Goal: Task Accomplishment & Management: Use online tool/utility

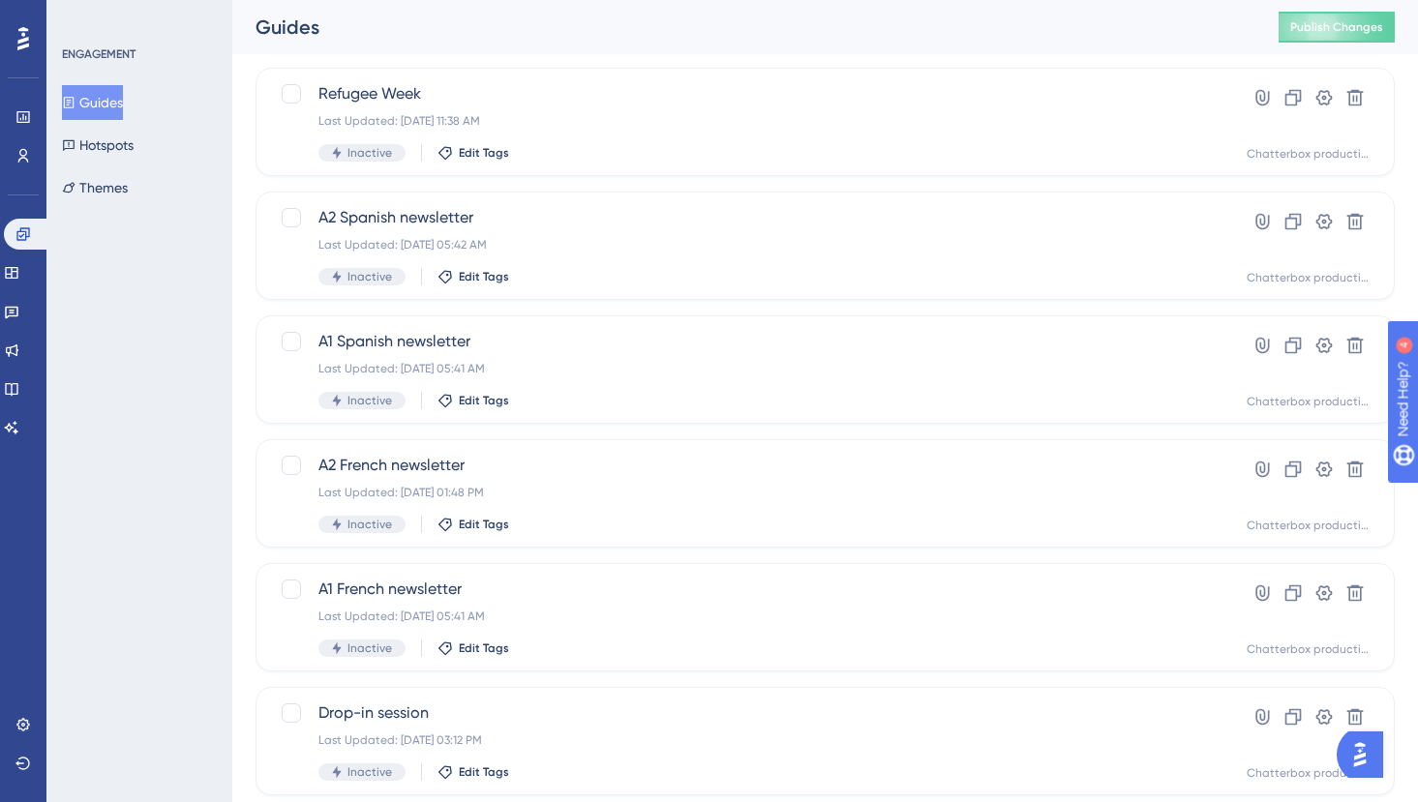
scroll to position [700, 0]
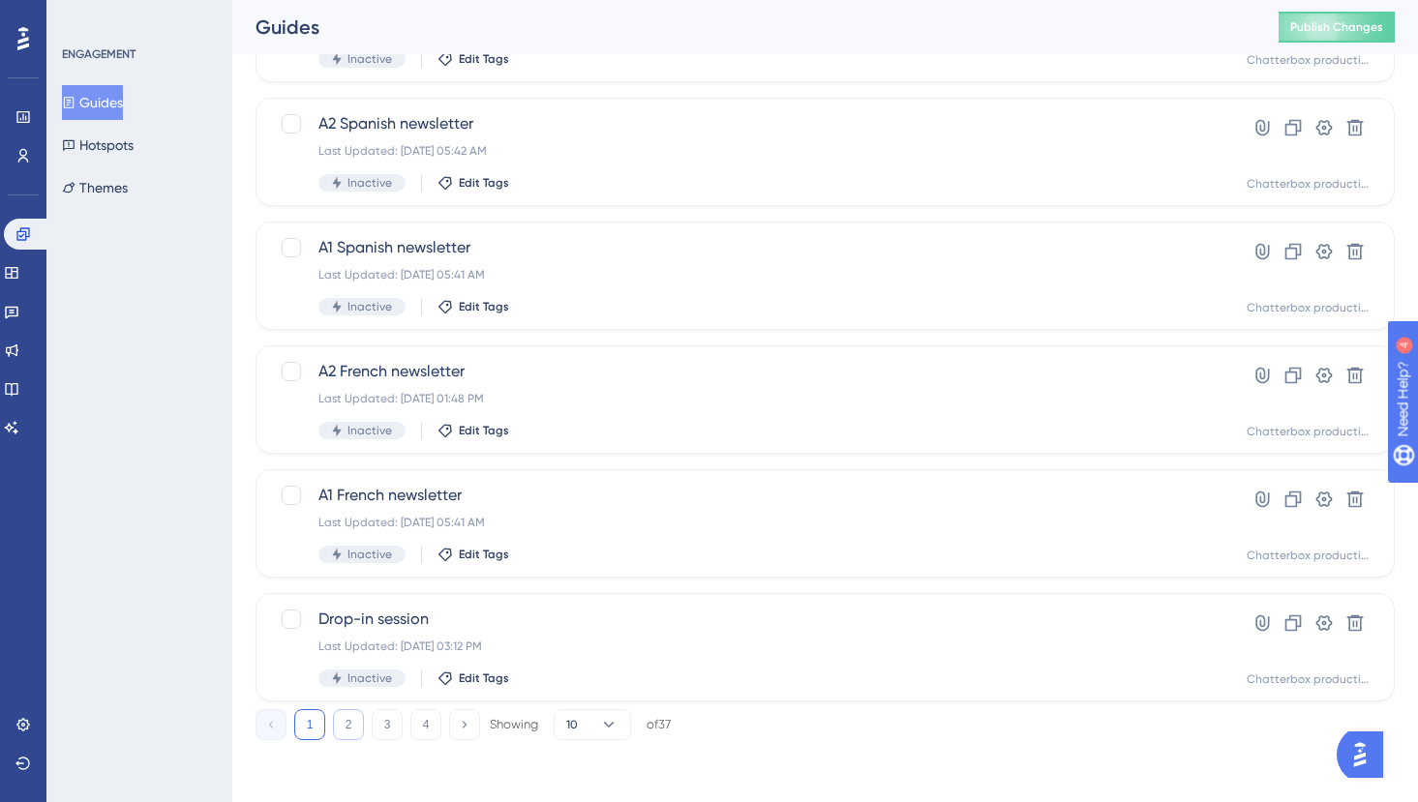
click at [346, 725] on button "2" at bounding box center [348, 724] width 31 height 31
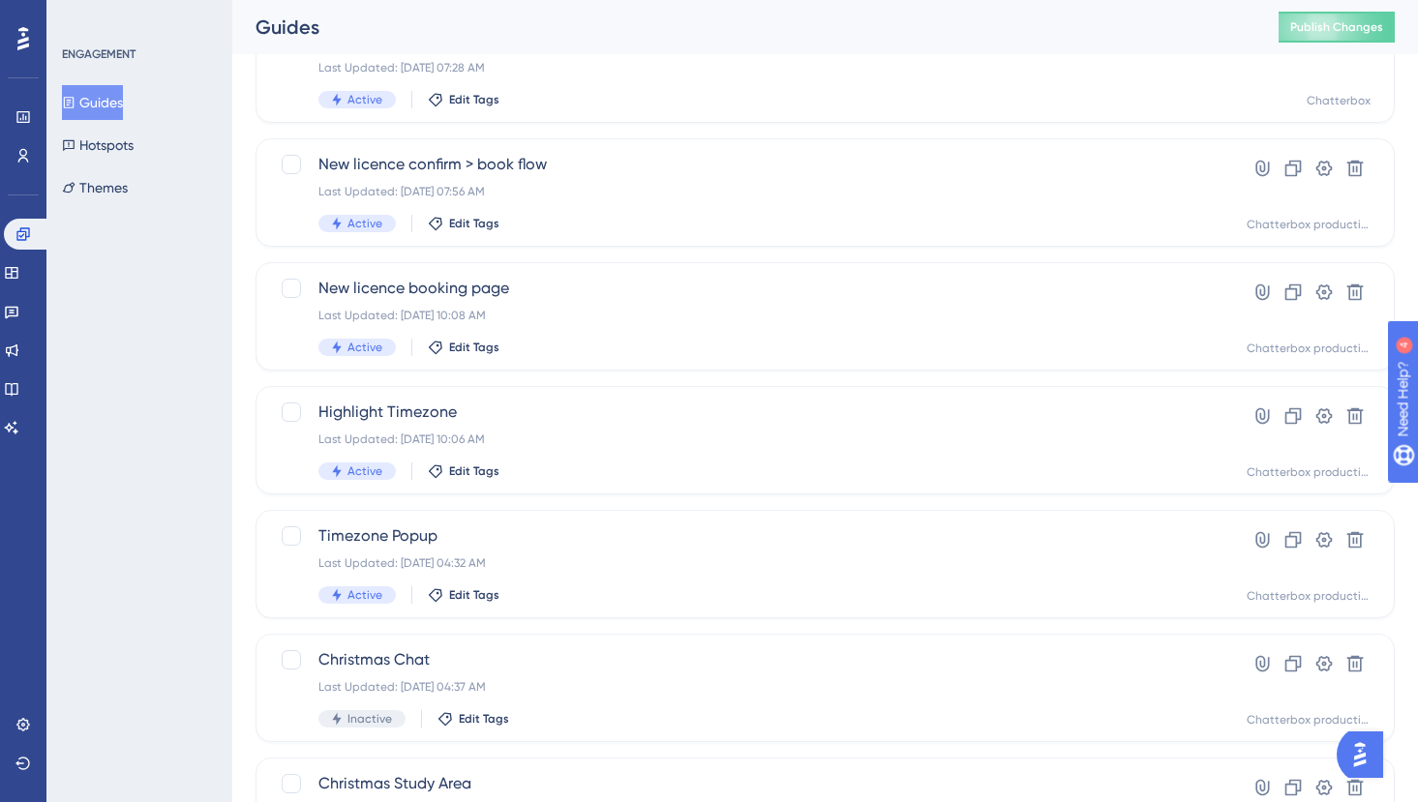
scroll to position [0, 0]
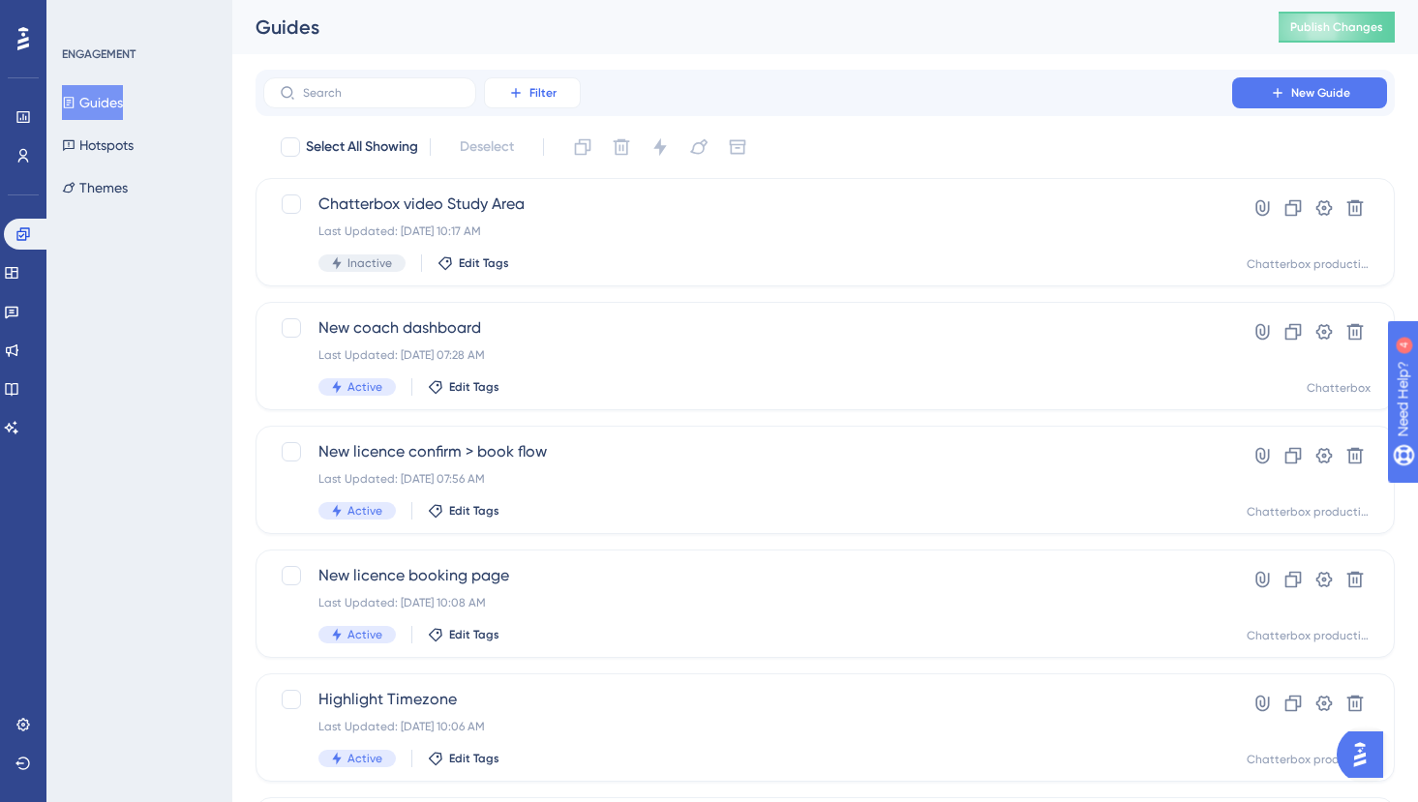
click at [501, 96] on button "Filter" at bounding box center [532, 92] width 97 height 31
click at [245, 119] on div "Performance Users Engagement Widgets Feedback Product Updates Knowledge Base AI…" at bounding box center [824, 735] width 1185 height 1471
click at [527, 93] on button "Filter" at bounding box center [532, 92] width 97 height 31
click at [530, 266] on span "Status" at bounding box center [532, 264] width 40 height 23
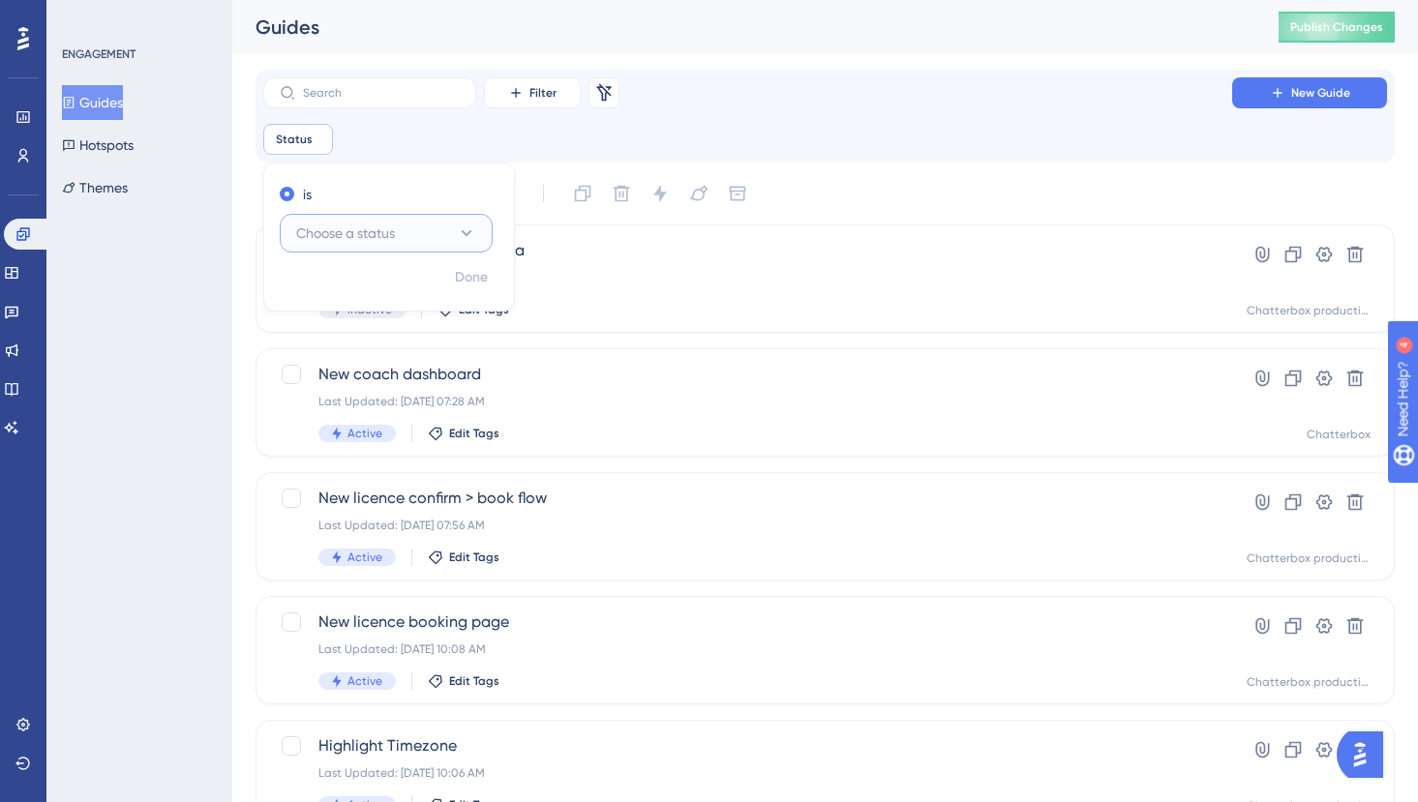
click at [354, 228] on span "Choose a status" at bounding box center [345, 233] width 99 height 23
click at [348, 276] on div "Active Active" at bounding box center [386, 292] width 157 height 39
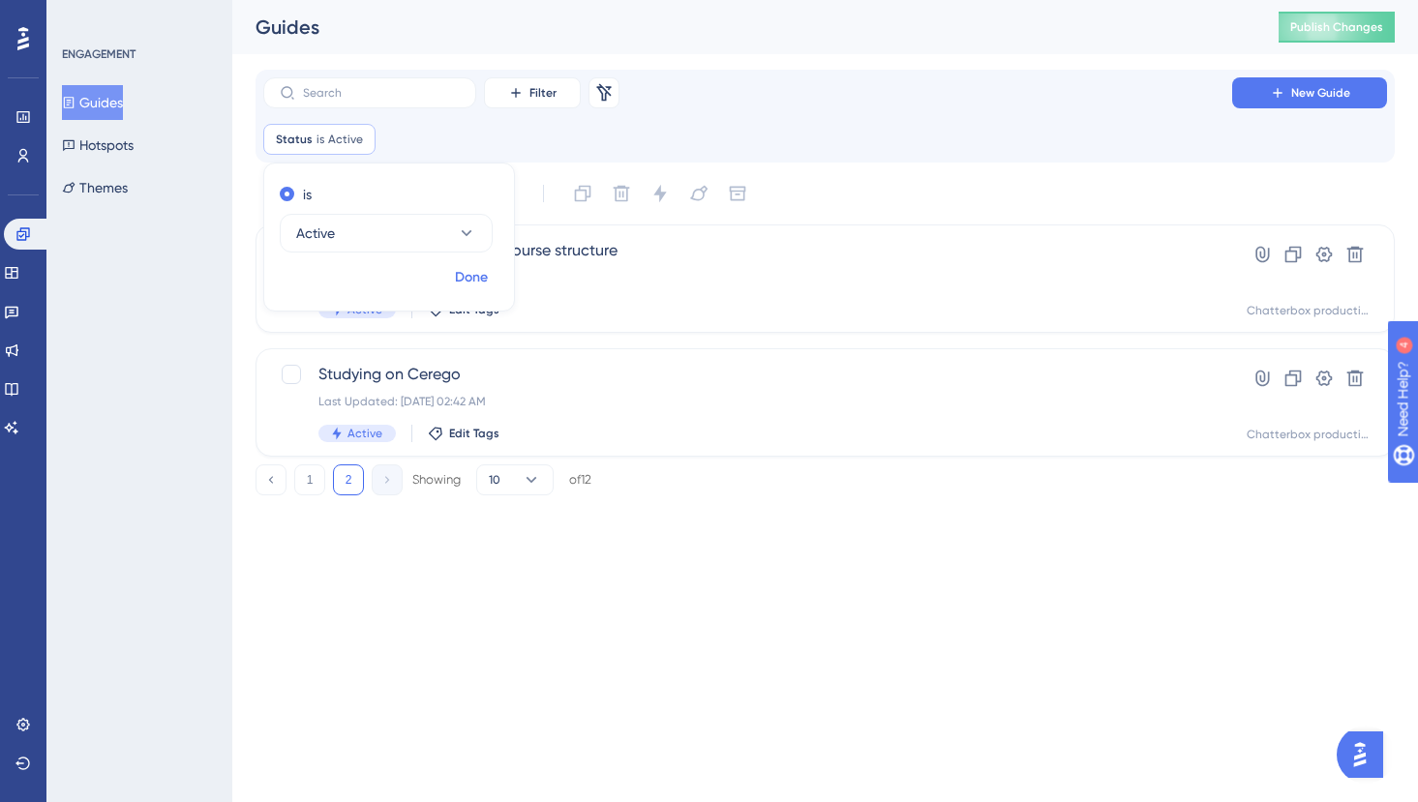
click at [464, 277] on span "Done" at bounding box center [471, 277] width 33 height 23
click at [305, 484] on button "1" at bounding box center [309, 480] width 31 height 31
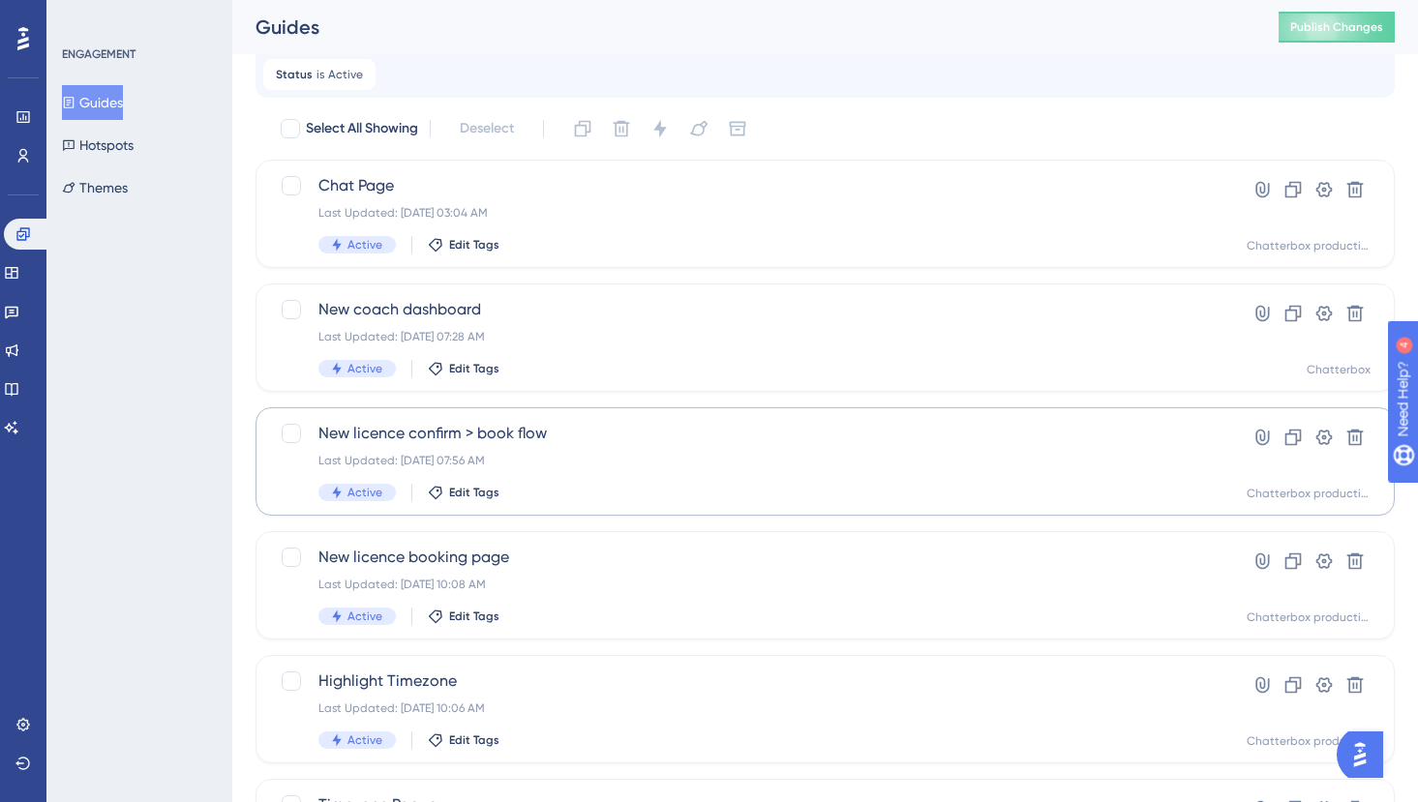
scroll to position [76, 0]
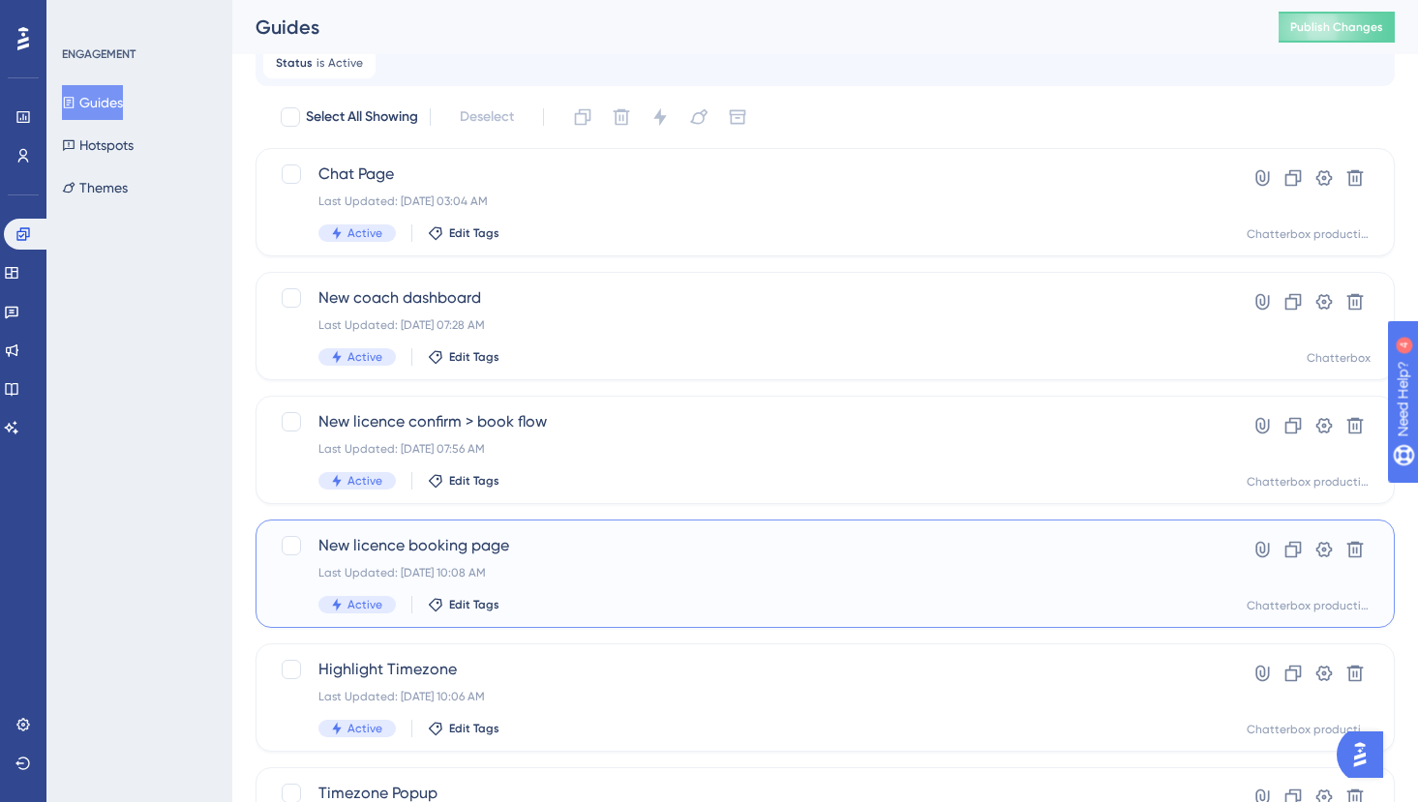
click at [475, 546] on span "New licence booking page" at bounding box center [747, 545] width 858 height 23
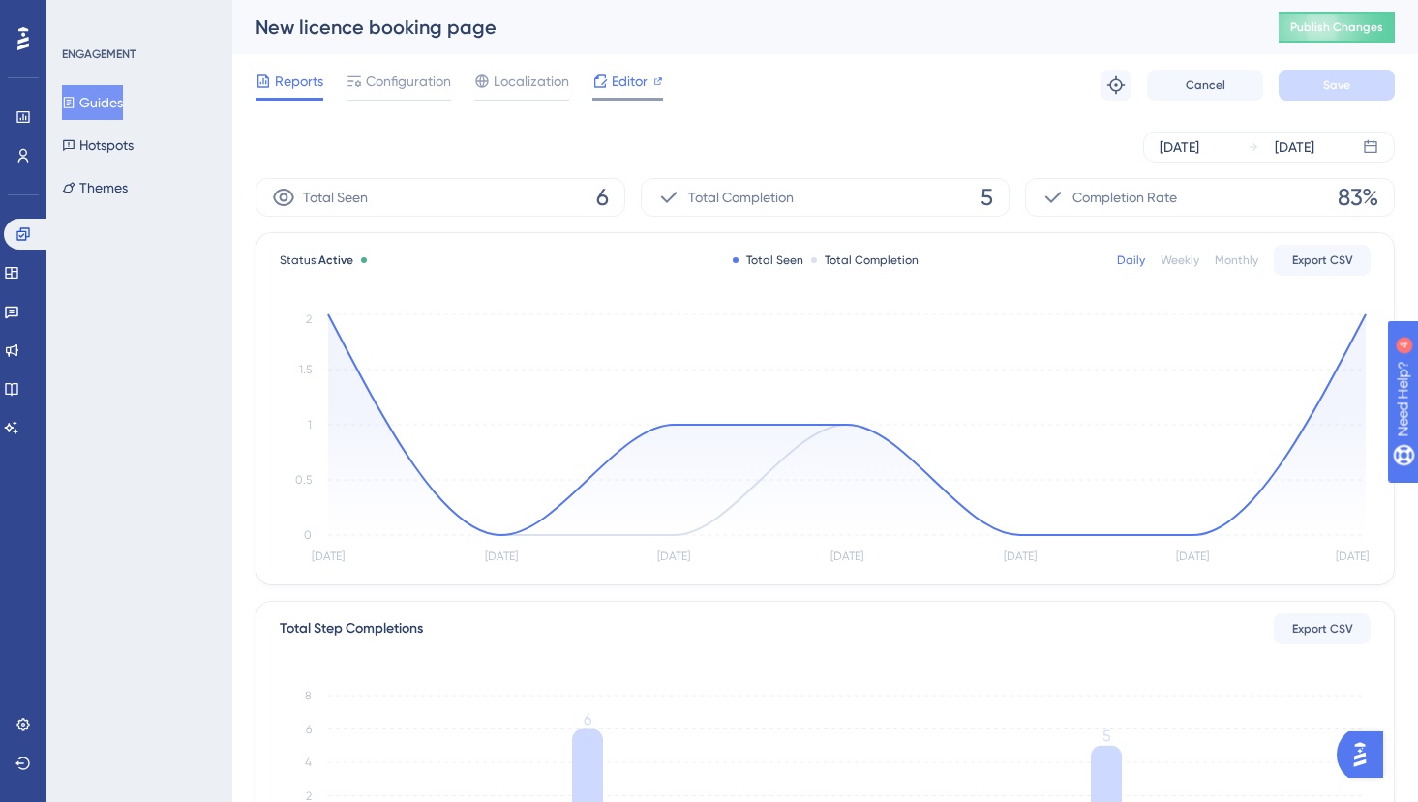
click at [633, 81] on span "Editor" at bounding box center [630, 81] width 36 height 23
click at [28, 142] on link at bounding box center [22, 155] width 15 height 31
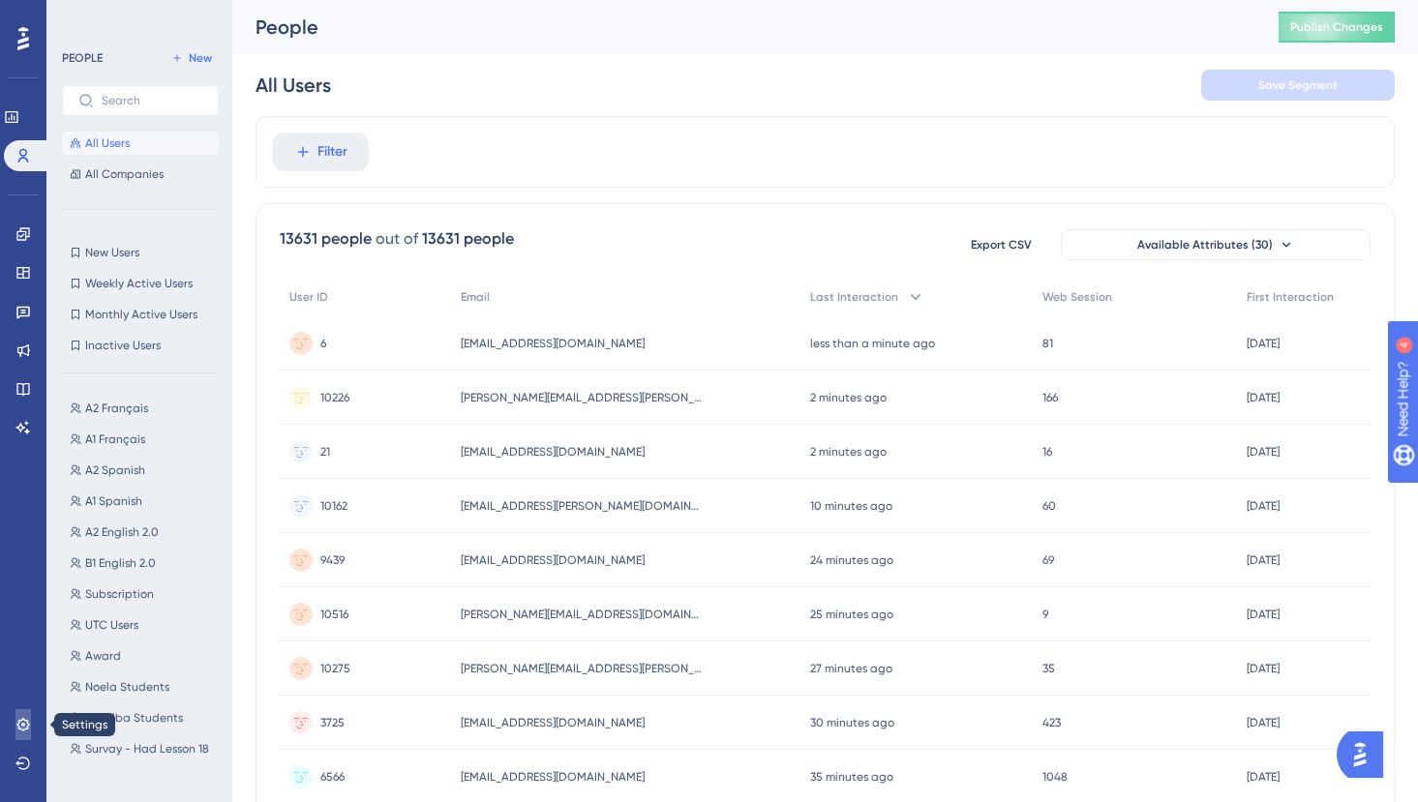
click at [27, 726] on icon at bounding box center [22, 724] width 13 height 13
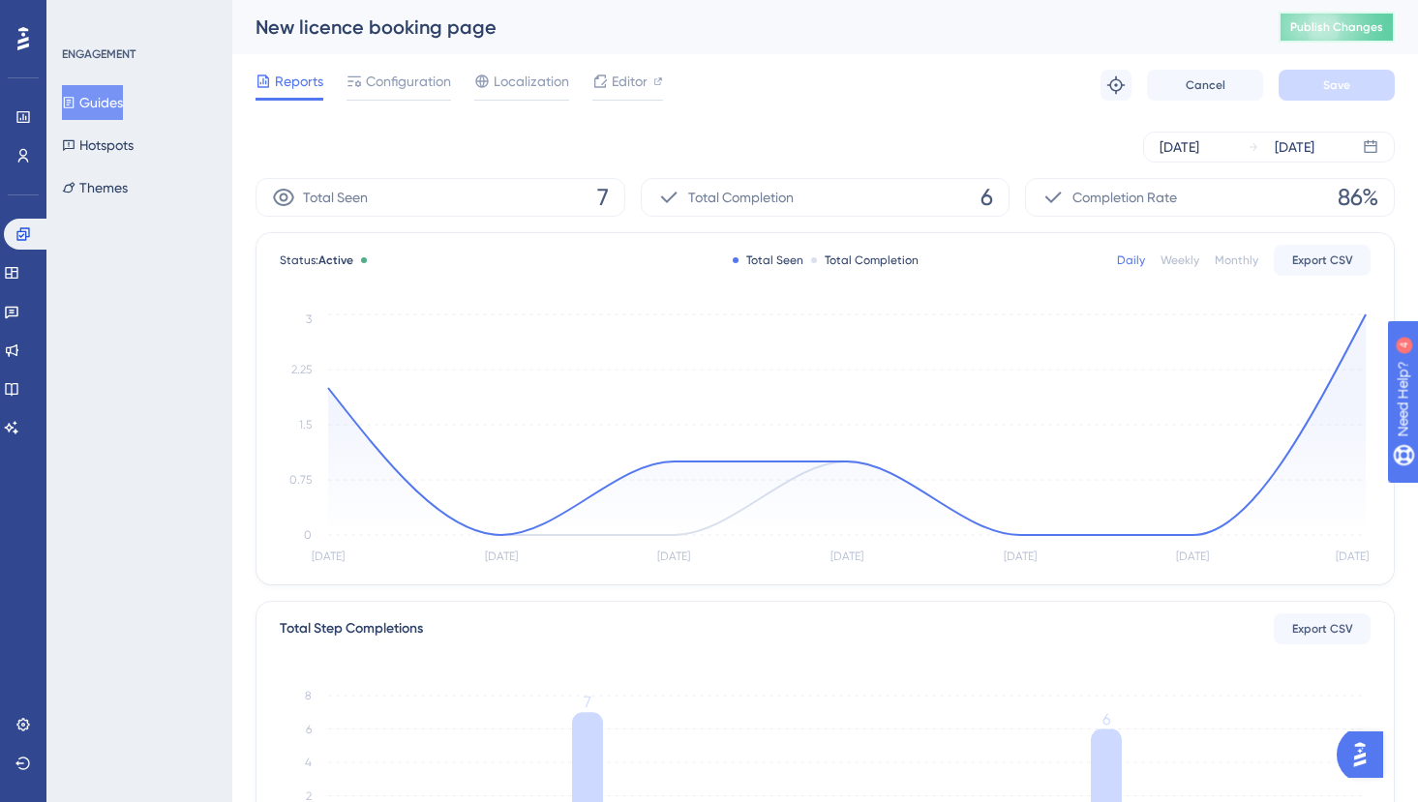
click at [1314, 14] on button "Publish Changes" at bounding box center [1336, 27] width 116 height 31
